Goal: Navigation & Orientation: Find specific page/section

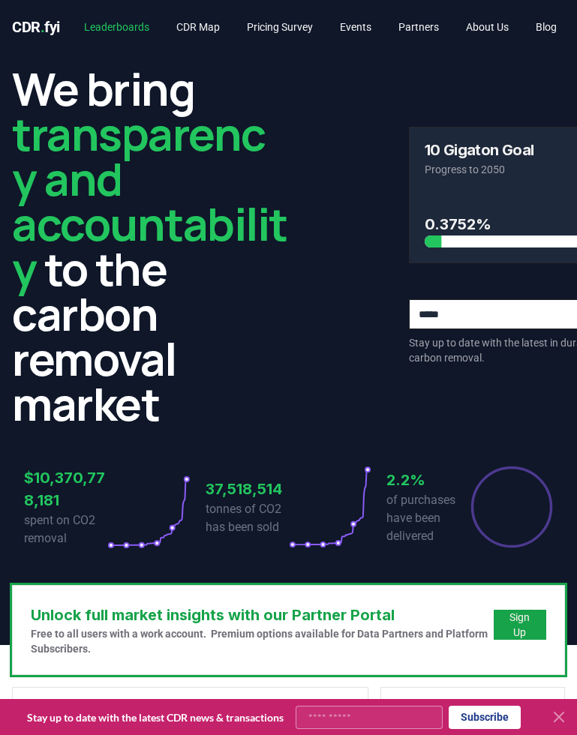
click at [131, 25] on link "Leaderboards" at bounding box center [116, 27] width 89 height 27
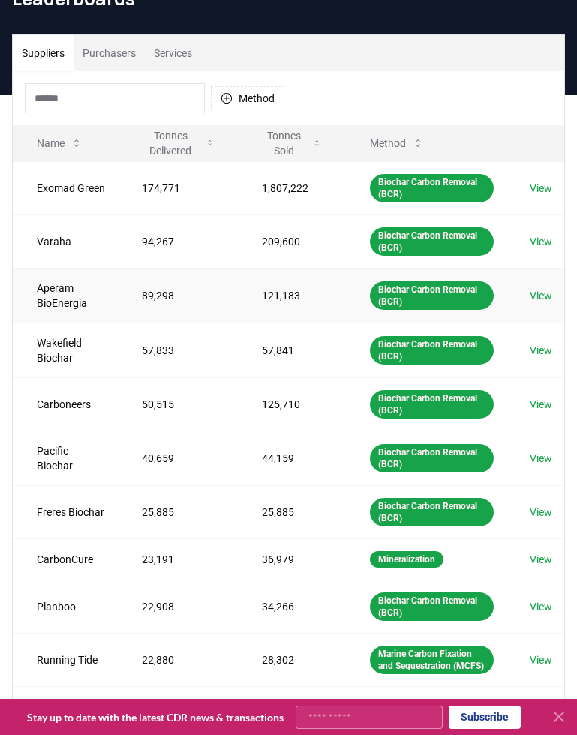
scroll to position [86, 0]
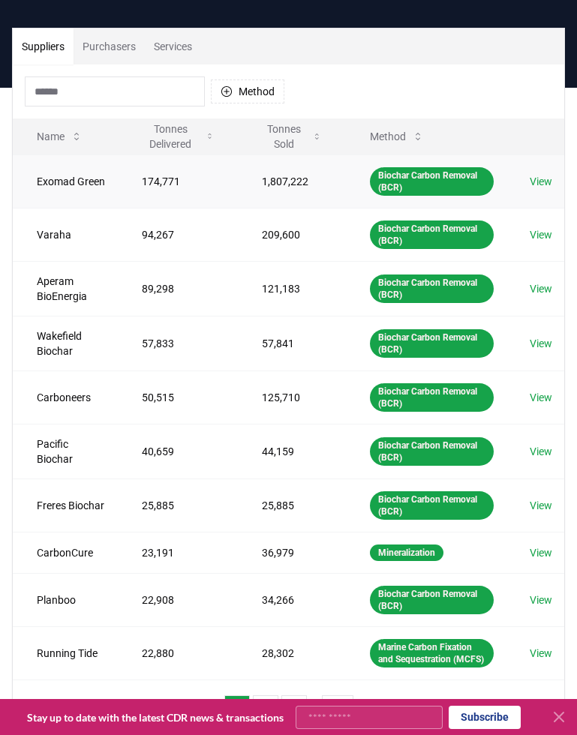
click at [549, 180] on link "View" at bounding box center [541, 181] width 23 height 15
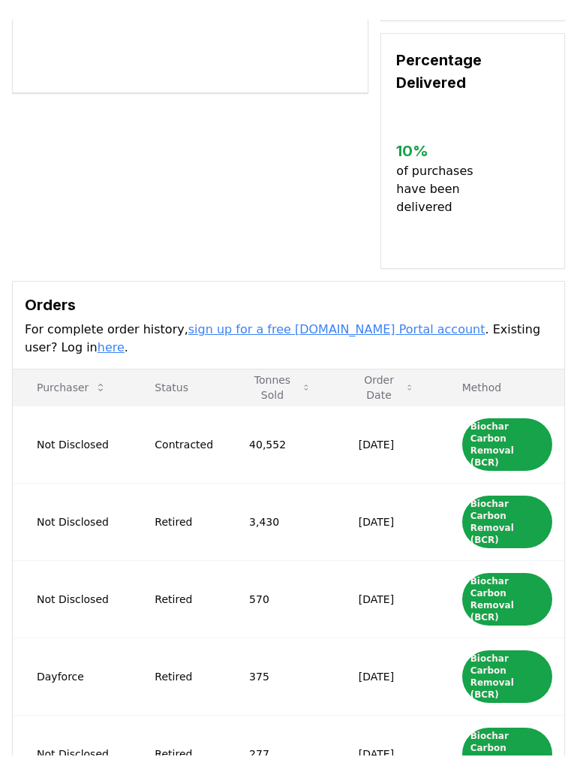
scroll to position [411, 0]
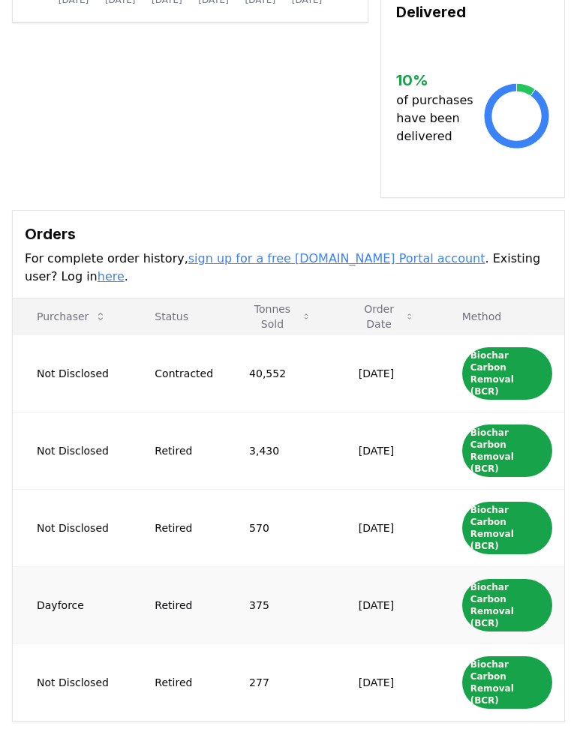
drag, startPoint x: 33, startPoint y: 486, endPoint x: 408, endPoint y: 498, distance: 375.4
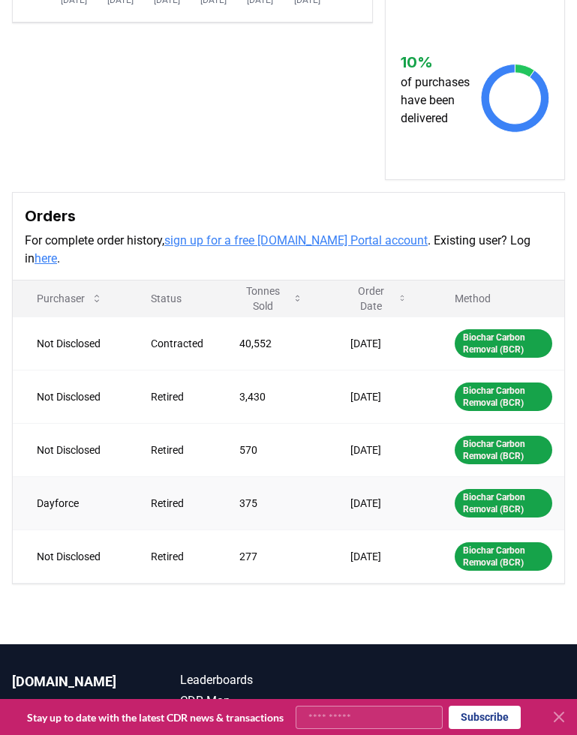
drag, startPoint x: 38, startPoint y: 485, endPoint x: 420, endPoint y: 489, distance: 382.8
click at [420, 489] on tr "Dayforce Retired 375 Jul 11, 2025 Biochar Carbon Removal (BCR)" at bounding box center [289, 503] width 552 height 53
click at [38, 251] on div "Orders For complete order history, sign up for a free CDR.fyi Portal account . …" at bounding box center [289, 237] width 552 height 88
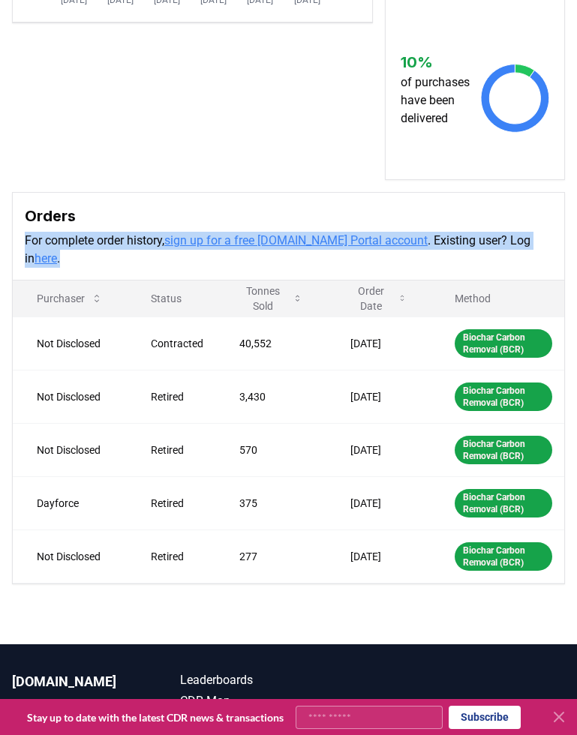
drag, startPoint x: 23, startPoint y: 239, endPoint x: 555, endPoint y: 246, distance: 532.1
click at [555, 246] on div "Orders For complete order history, sign up for a free CDR.fyi Portal account . …" at bounding box center [289, 237] width 552 height 88
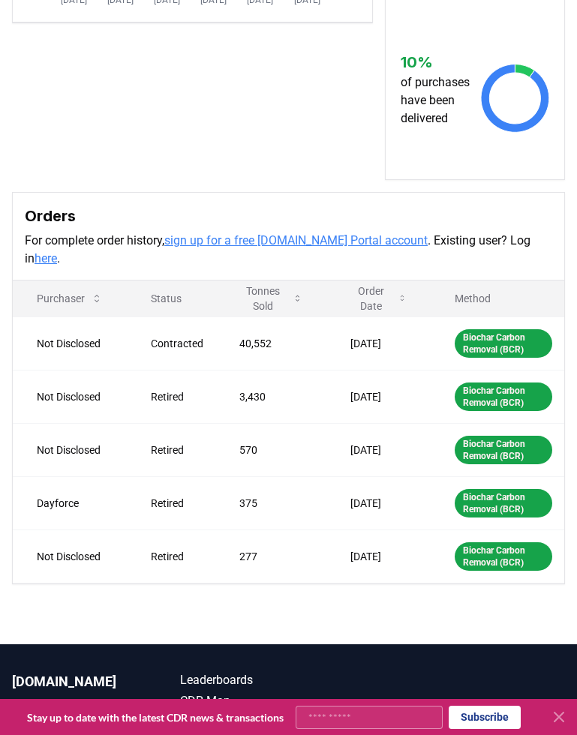
click at [326, 185] on div "Supplier Metrics Total Sales Tonnes Sold Tonnes Delivered Jan 2019 Mar 2020 May…" at bounding box center [288, 114] width 577 height 942
